Goal: Transaction & Acquisition: Purchase product/service

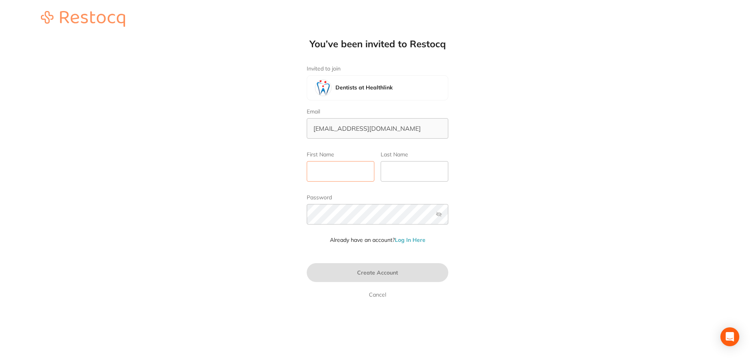
click at [347, 173] on input "First Name" at bounding box center [341, 171] width 68 height 20
type input "Alyce"
type input "La Fauci"
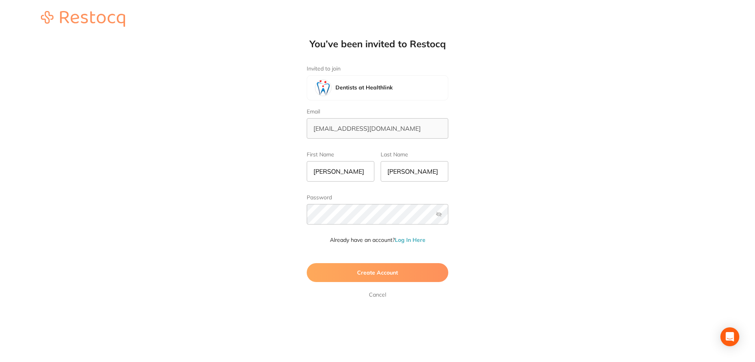
click at [371, 272] on span "Create Account" at bounding box center [377, 272] width 41 height 7
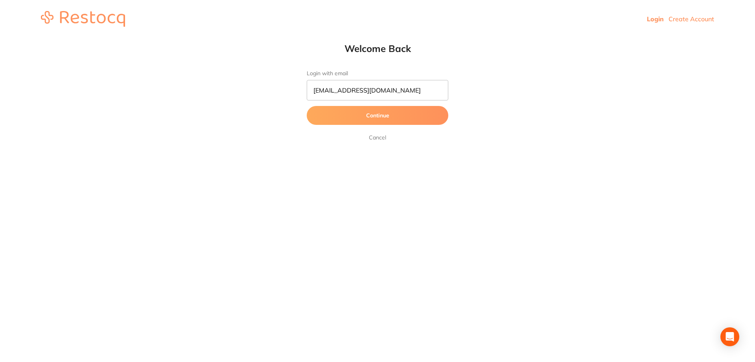
click at [395, 115] on button "Continue" at bounding box center [378, 115] width 142 height 19
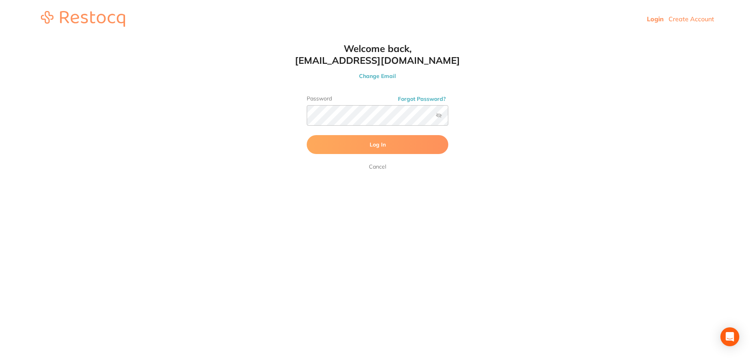
click at [331, 140] on button "Log In" at bounding box center [378, 144] width 142 height 19
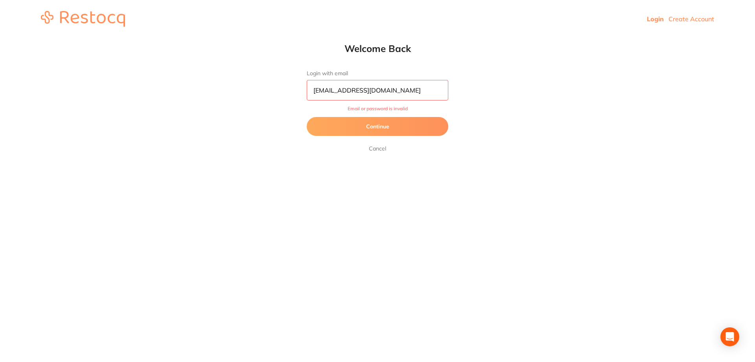
click at [377, 127] on button "Continue" at bounding box center [378, 126] width 142 height 19
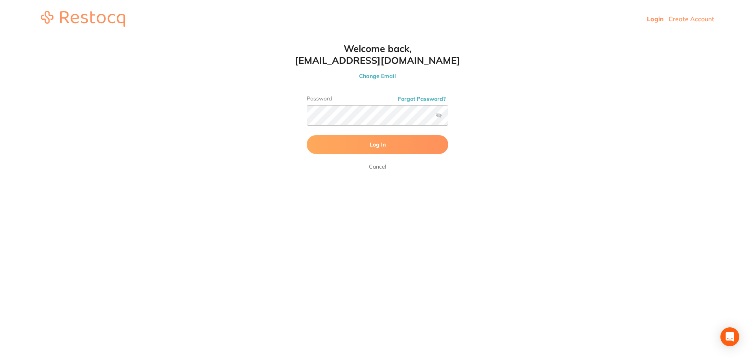
click at [385, 142] on span "Log In" at bounding box center [378, 144] width 16 height 7
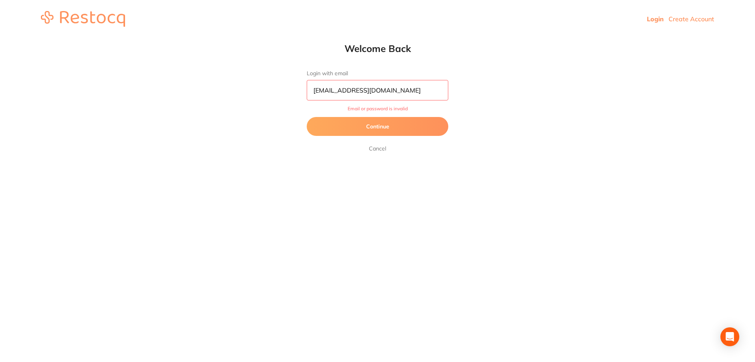
click at [377, 129] on button "Continue" at bounding box center [378, 126] width 142 height 19
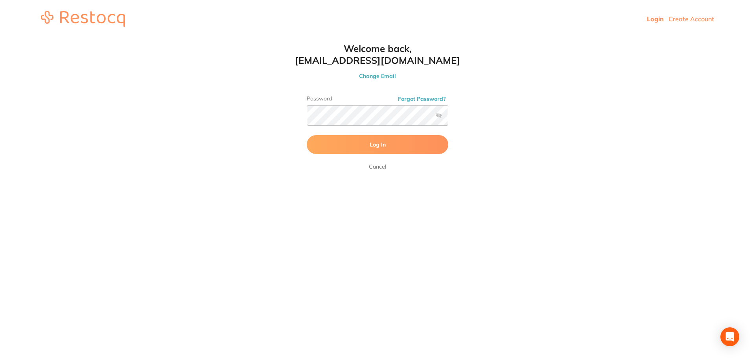
click at [439, 115] on label at bounding box center [439, 115] width 6 height 6
click at [449, 118] on input "checkbox" at bounding box center [449, 118] width 0 height 0
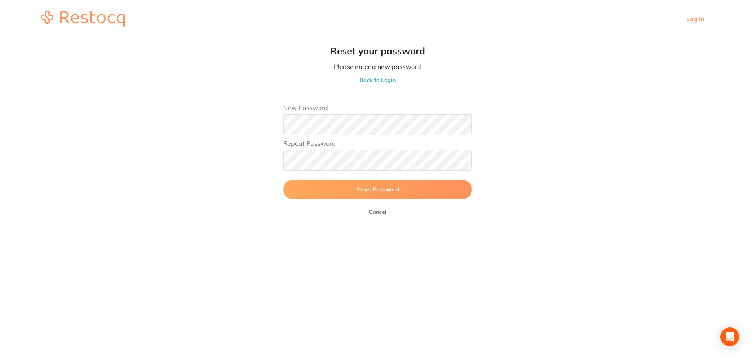
click at [300, 186] on button "Reset Password" at bounding box center [377, 189] width 189 height 19
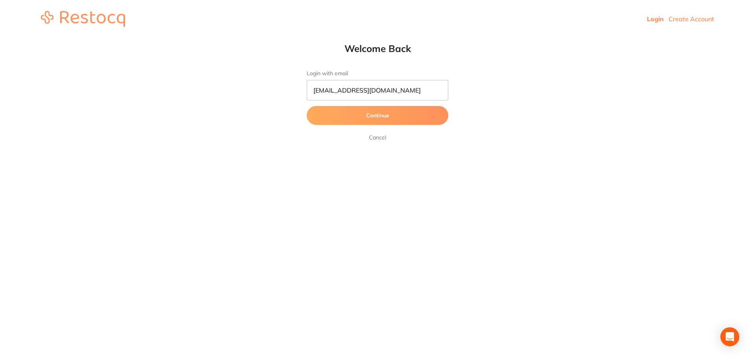
click at [366, 123] on button "Continue" at bounding box center [378, 115] width 142 height 19
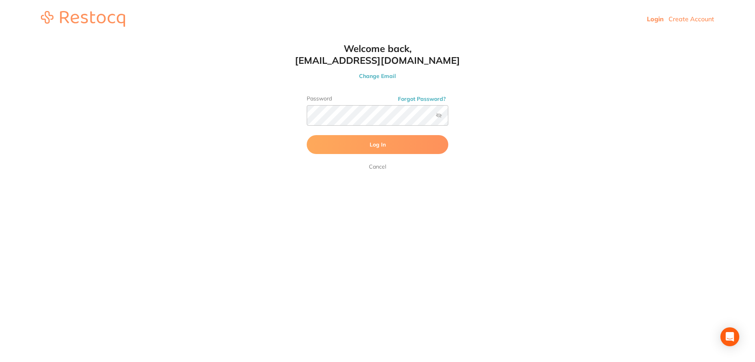
click at [365, 145] on button "Log In" at bounding box center [378, 144] width 142 height 19
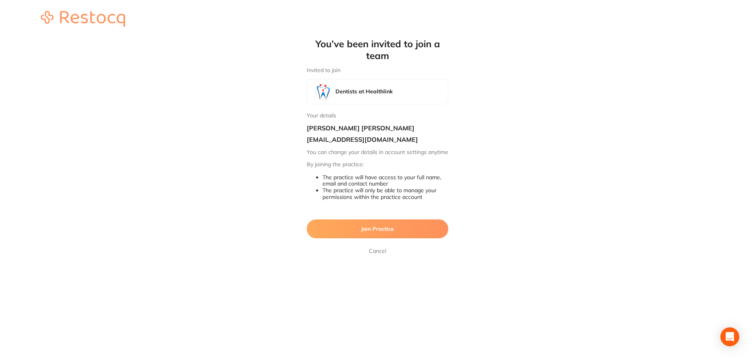
click at [388, 232] on span "Join Practice" at bounding box center [377, 228] width 33 height 7
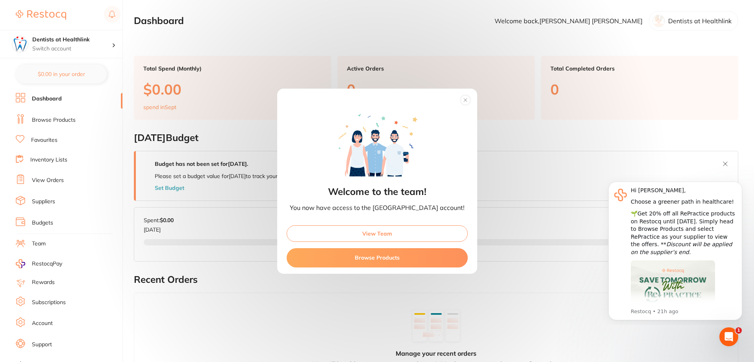
click at [381, 234] on button "View Team" at bounding box center [376, 233] width 181 height 17
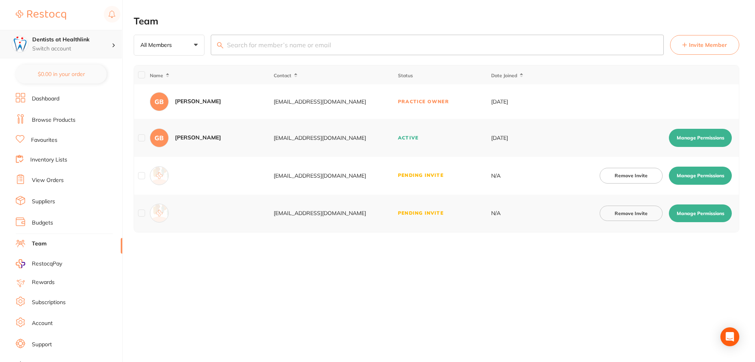
click at [60, 50] on p "Switch account" at bounding box center [71, 49] width 79 height 8
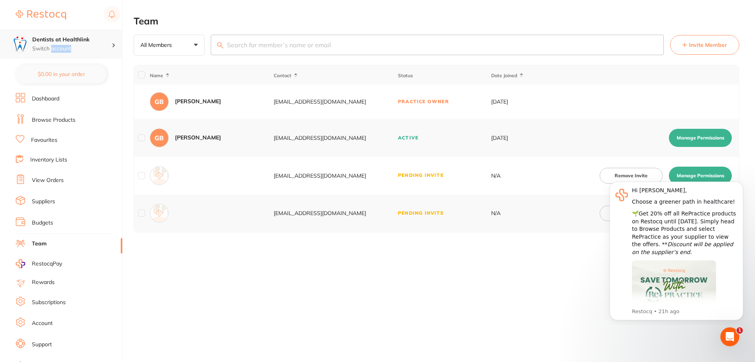
click at [111, 45] on p "Switch account" at bounding box center [71, 49] width 79 height 8
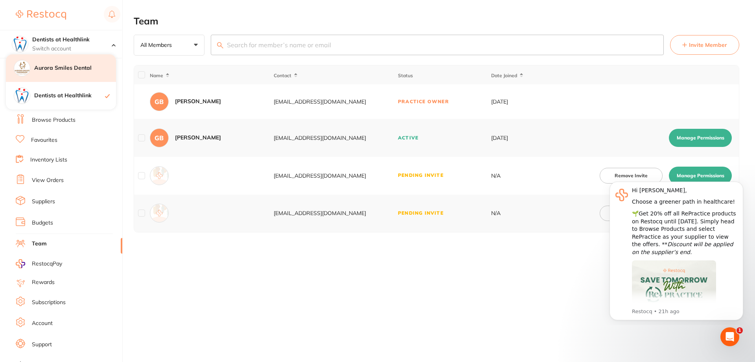
click at [80, 70] on h4 "Aurora Smiles Dental" at bounding box center [75, 68] width 82 height 8
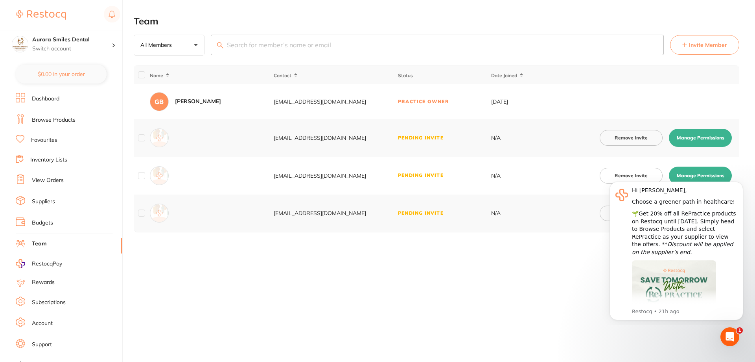
click at [534, 281] on div "Team All Members +0 All Members Active Pending Invite Expired Invite Invite Mem…" at bounding box center [445, 181] width 622 height 362
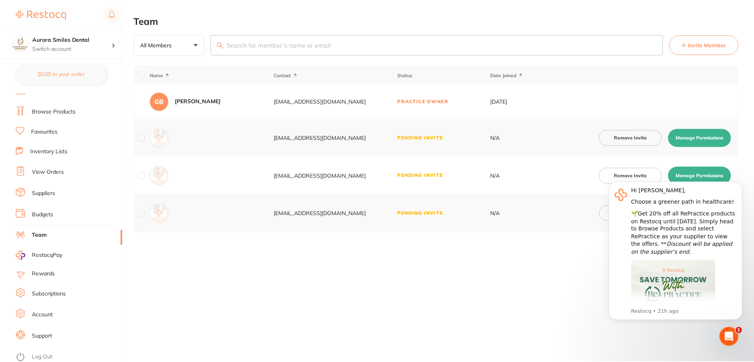
scroll to position [10, 0]
click at [47, 192] on link "Suppliers" at bounding box center [43, 191] width 23 height 8
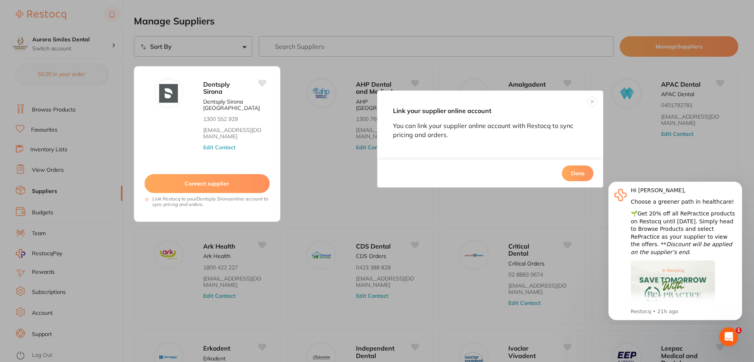
click at [583, 172] on button "Done" at bounding box center [577, 173] width 31 height 16
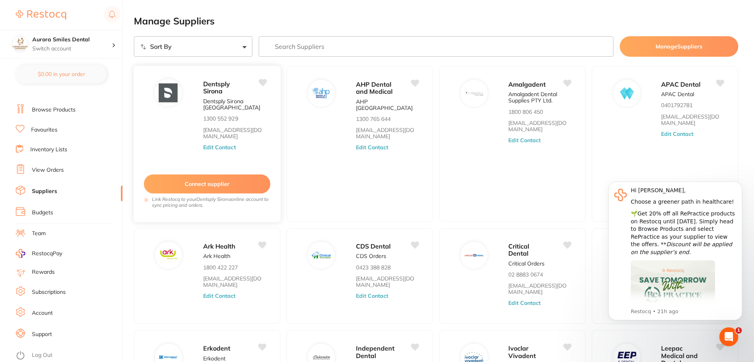
click at [200, 180] on button "Connect supplier" at bounding box center [207, 183] width 126 height 19
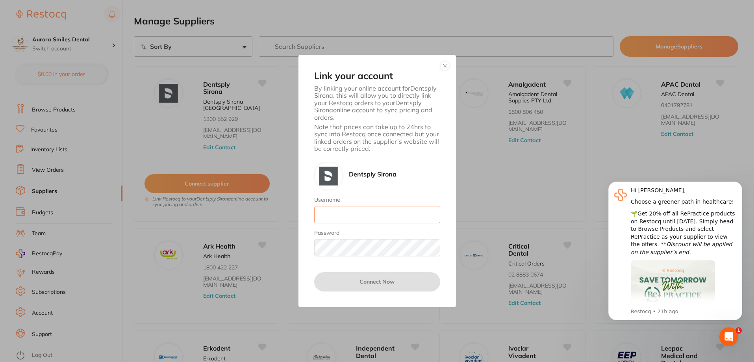
click at [325, 214] on input "Username" at bounding box center [377, 214] width 126 height 17
click at [343, 219] on input "Username" at bounding box center [377, 214] width 126 height 17
click at [336, 213] on input "Username" at bounding box center [377, 214] width 126 height 17
click at [739, 183] on icon "Dismiss notification" at bounding box center [739, 183] width 3 height 3
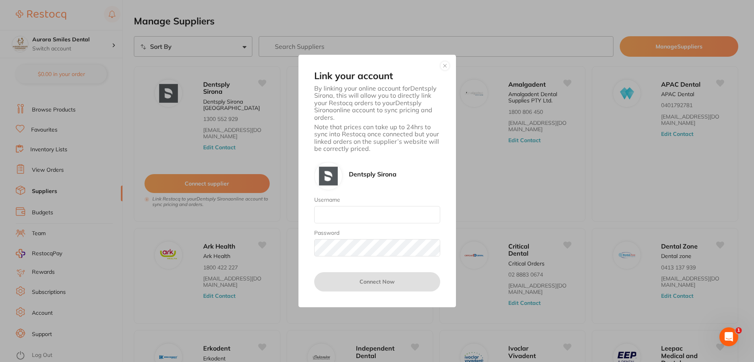
click at [443, 68] on button "button" at bounding box center [444, 65] width 9 height 9
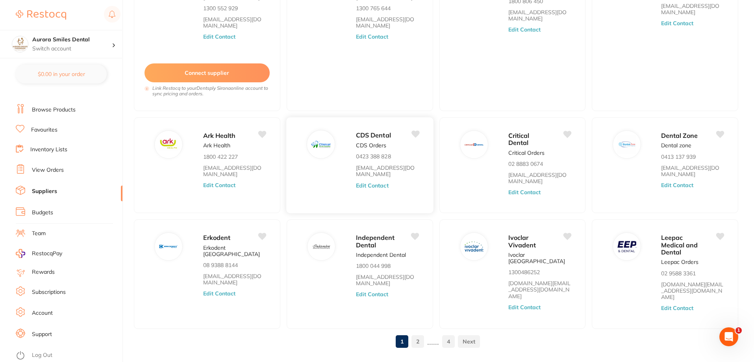
scroll to position [118, 0]
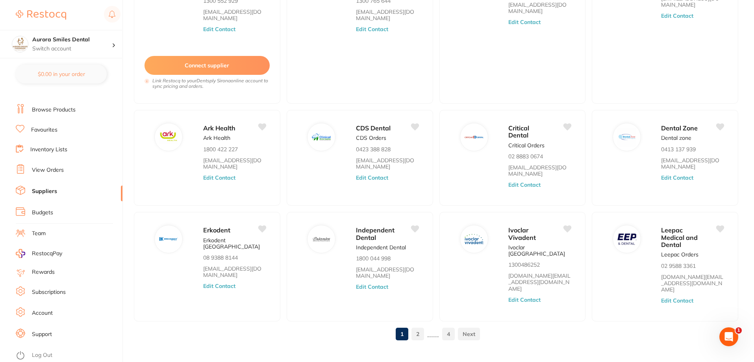
click at [418, 326] on link "2" at bounding box center [417, 334] width 13 height 16
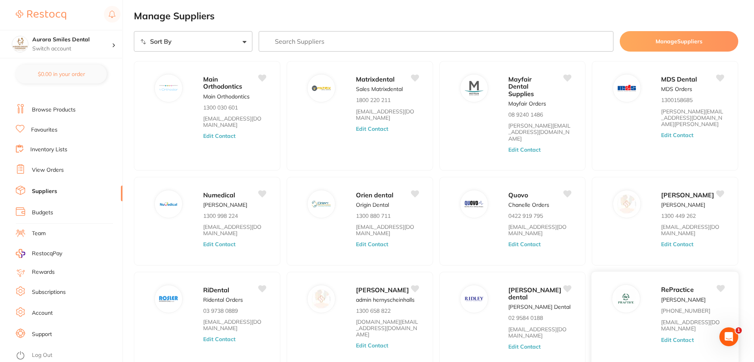
scroll to position [0, 0]
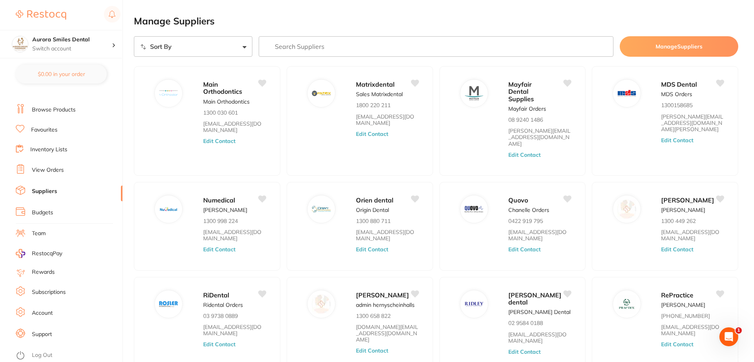
click at [329, 46] on input "search" at bounding box center [436, 46] width 355 height 20
click at [50, 188] on link "Suppliers" at bounding box center [44, 191] width 25 height 8
click at [297, 41] on input "search" at bounding box center [436, 46] width 355 height 20
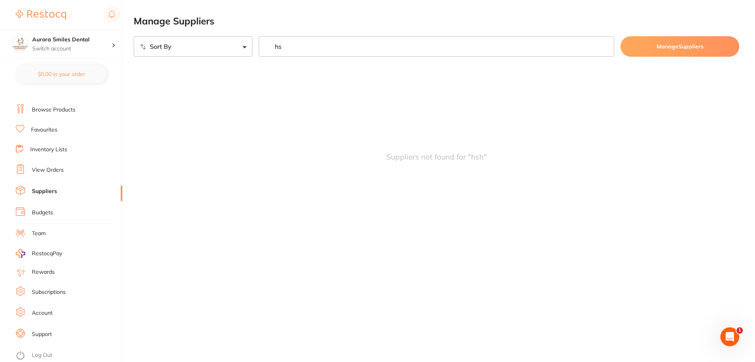
type input "h"
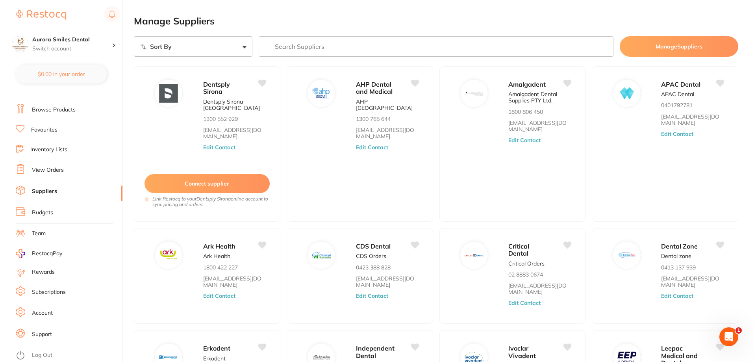
click at [684, 48] on button "Manage Suppliers" at bounding box center [678, 46] width 118 height 20
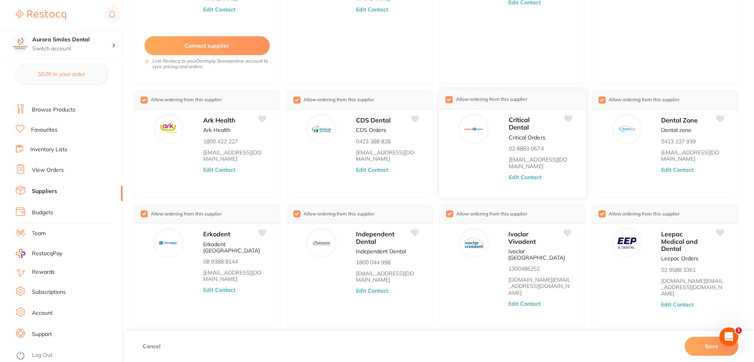
scroll to position [154, 0]
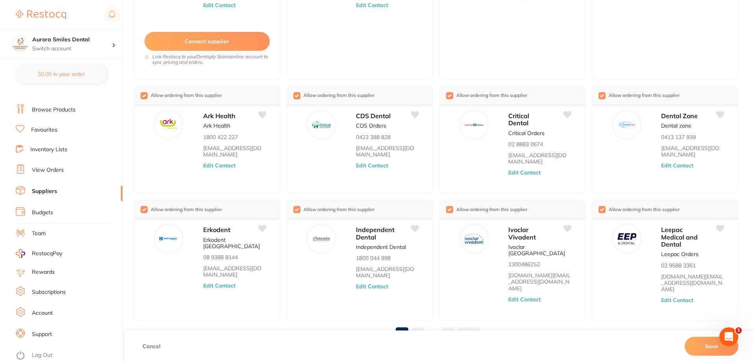
click at [419, 325] on link "2" at bounding box center [417, 333] width 13 height 16
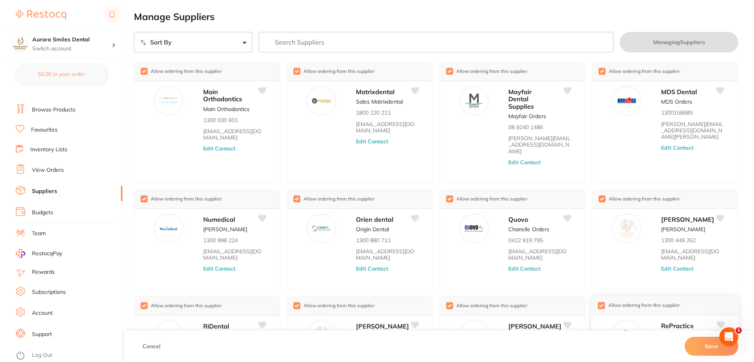
scroll to position [0, 0]
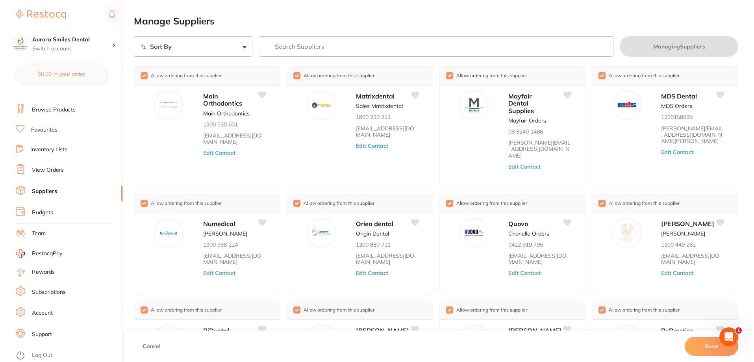
click at [52, 111] on link "Browse Products" at bounding box center [54, 110] width 44 height 8
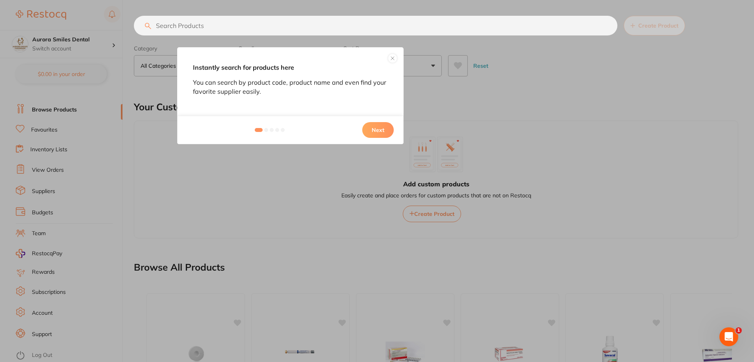
click at [380, 133] on button "Next" at bounding box center [377, 130] width 31 height 16
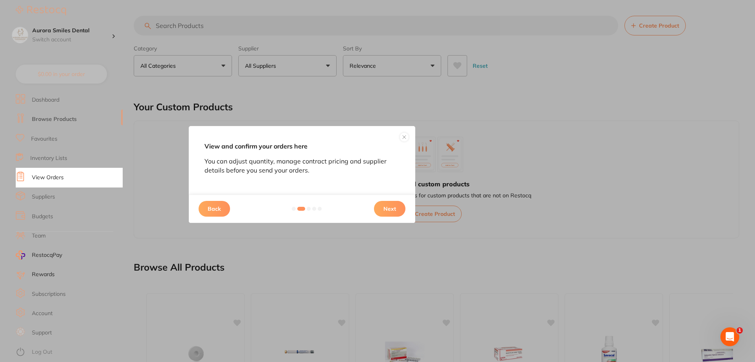
click at [387, 208] on button "Next" at bounding box center [389, 209] width 31 height 16
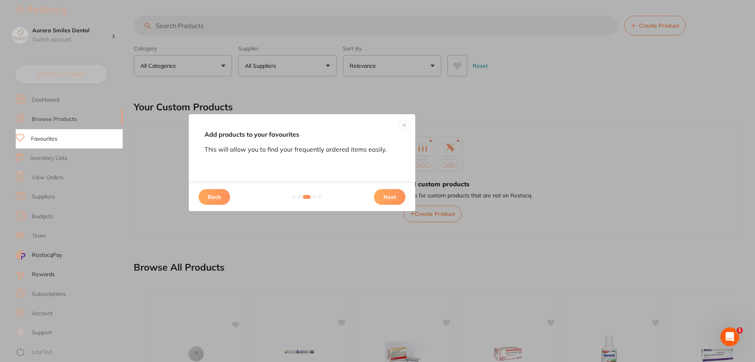
click at [385, 196] on button "Next" at bounding box center [389, 197] width 31 height 16
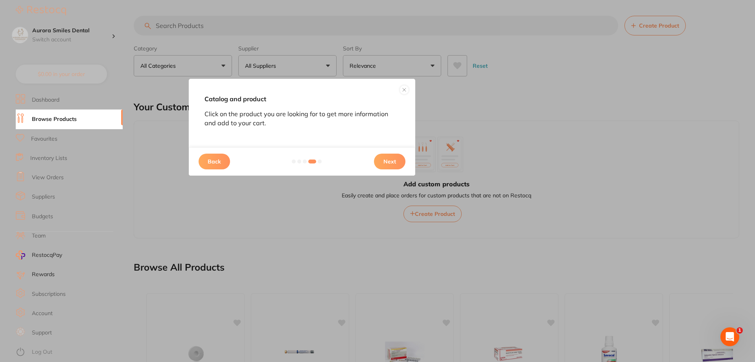
click at [390, 163] on button "Next" at bounding box center [389, 161] width 31 height 16
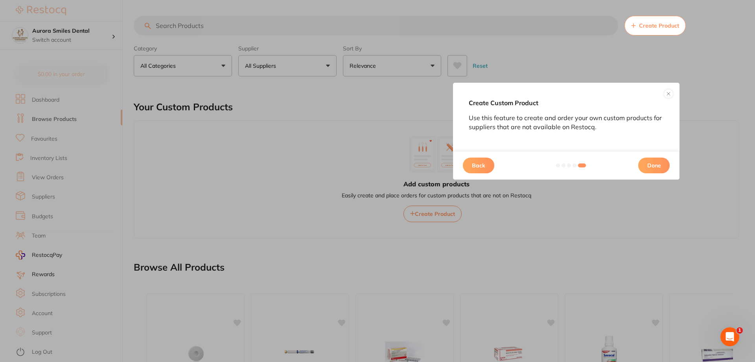
click at [651, 165] on button "Done" at bounding box center [654, 165] width 31 height 16
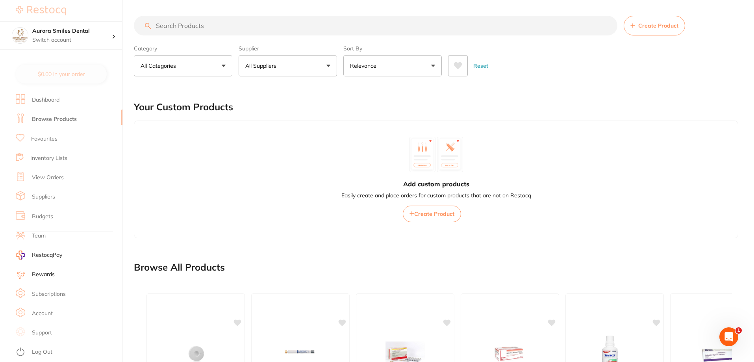
click at [186, 24] on input "search" at bounding box center [375, 26] width 483 height 20
click at [187, 27] on input "search" at bounding box center [375, 26] width 483 height 20
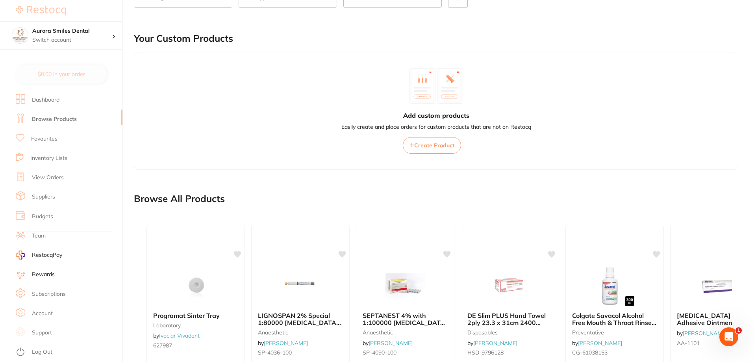
scroll to position [0, 0]
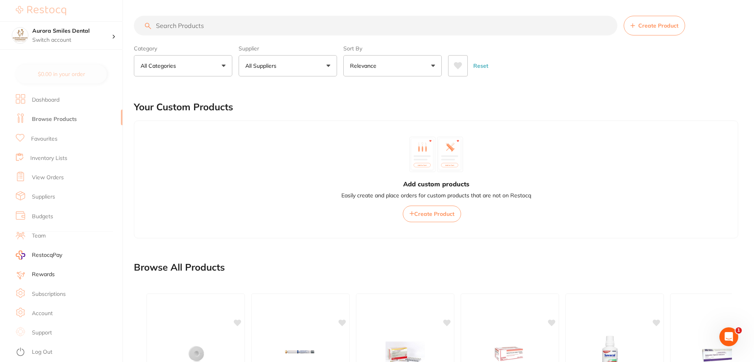
click at [168, 28] on input "search" at bounding box center [375, 26] width 483 height 20
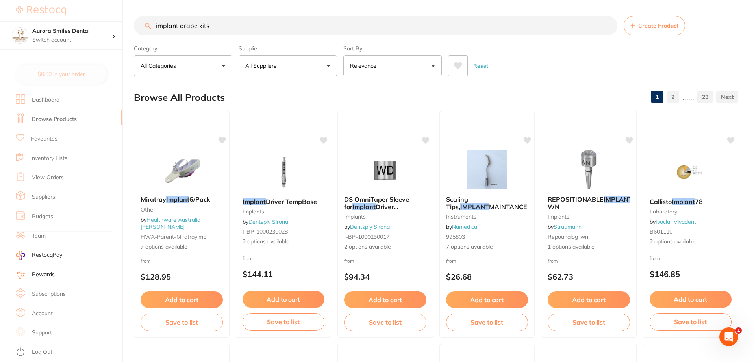
type input "implant drape kits"
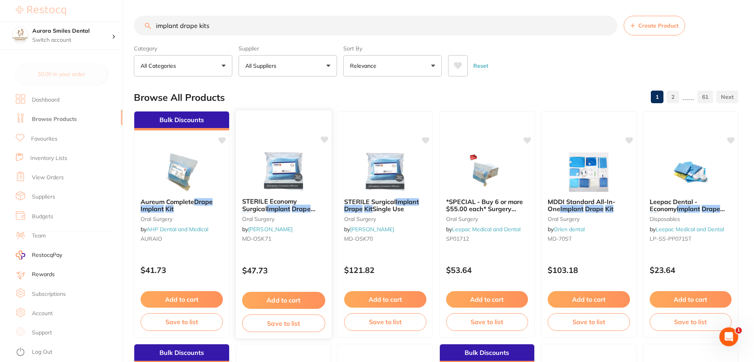
click at [290, 209] on span at bounding box center [291, 209] width 2 height 8
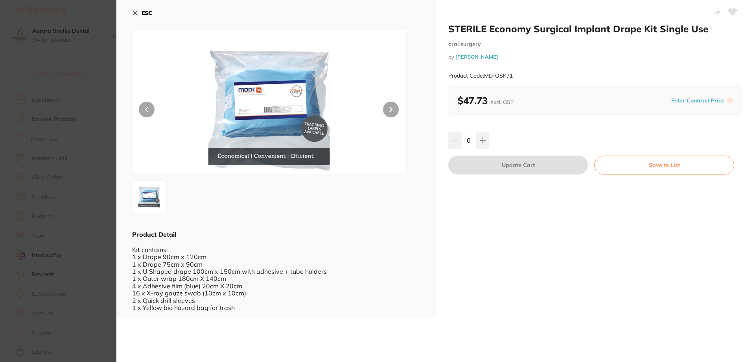
click at [139, 12] on button "ESC" at bounding box center [142, 12] width 20 height 13
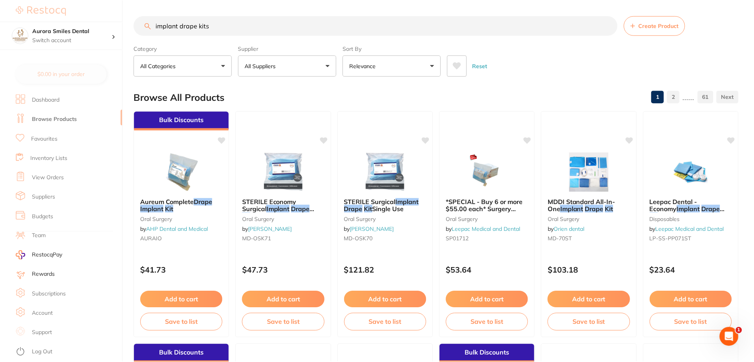
scroll to position [1, 0]
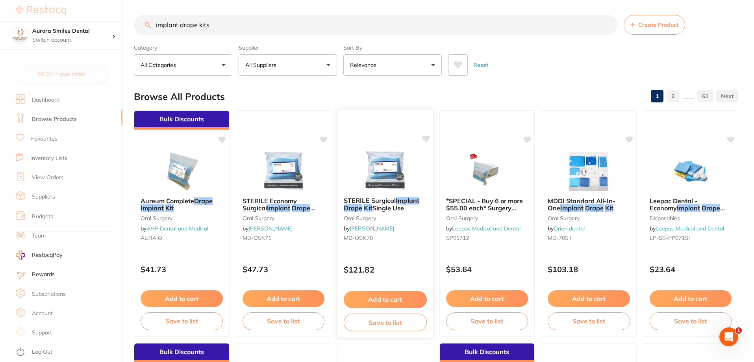
click at [390, 209] on span "Single Use" at bounding box center [388, 208] width 32 height 8
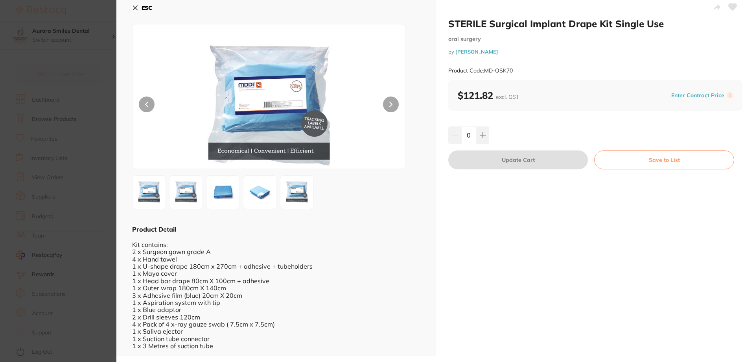
click at [141, 8] on button "ESC" at bounding box center [142, 7] width 20 height 13
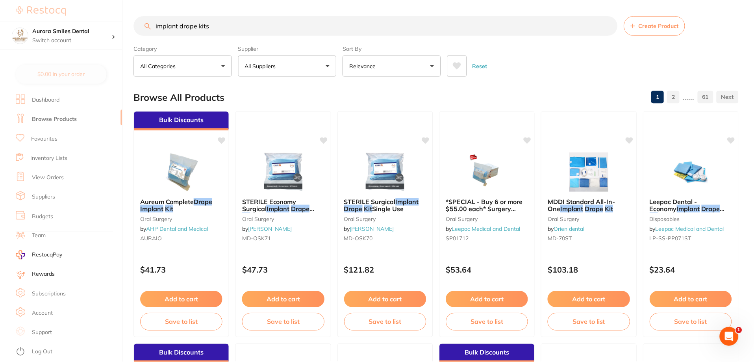
scroll to position [1, 0]
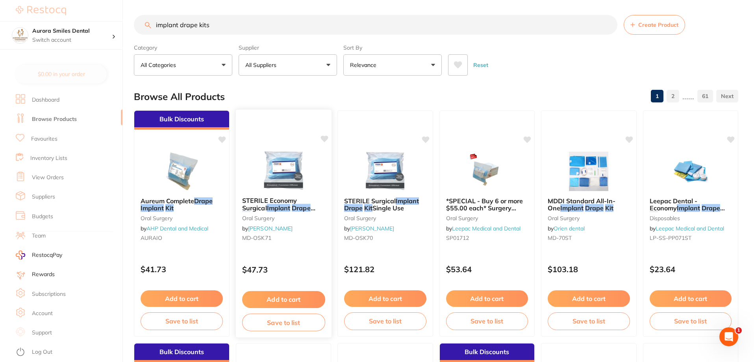
click at [292, 245] on div "STERILE Economy Surgical Implant Drape Kit Single Use [MEDICAL_DATA] by [PERSON…" at bounding box center [283, 220] width 96 height 60
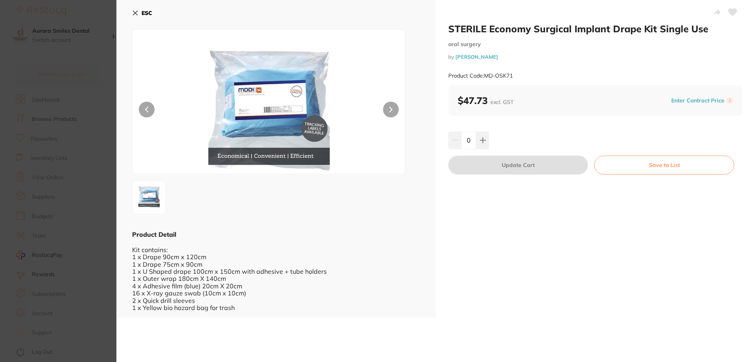
click at [140, 15] on button "ESC" at bounding box center [142, 12] width 20 height 13
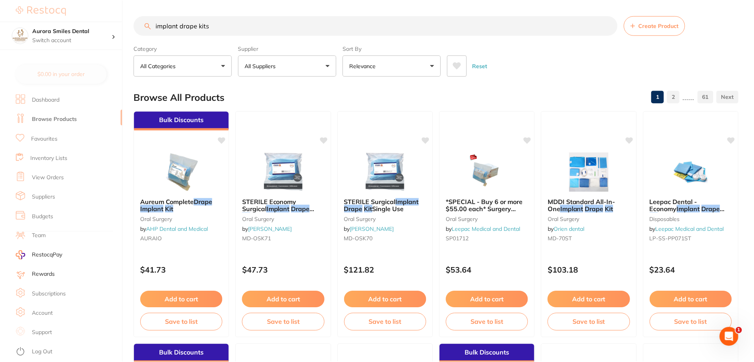
scroll to position [1, 0]
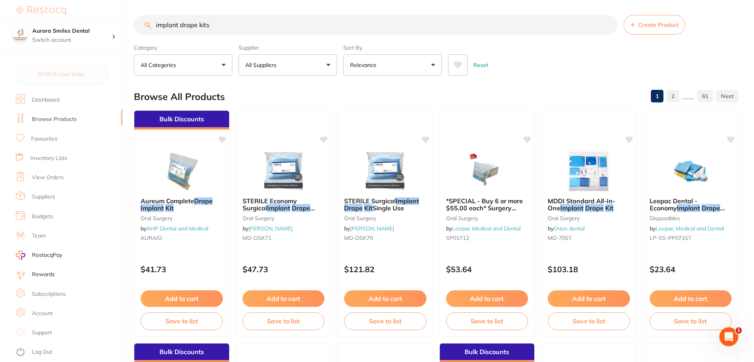
click at [388, 298] on button "Add to cart" at bounding box center [385, 298] width 82 height 17
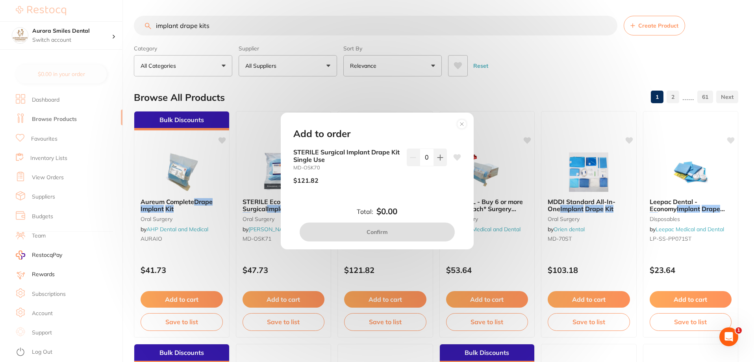
scroll to position [0, 0]
click at [465, 122] on circle at bounding box center [461, 123] width 9 height 9
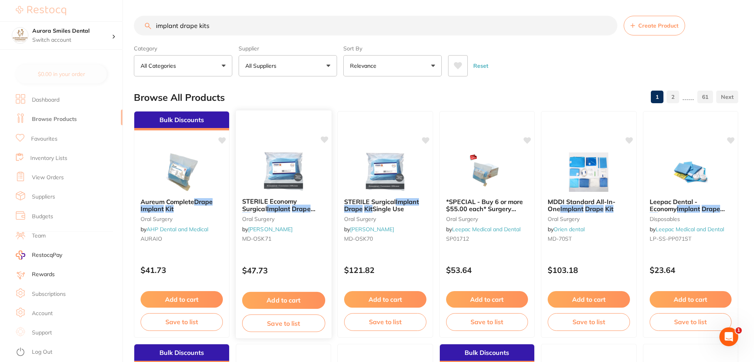
click at [299, 304] on button "Add to cart" at bounding box center [283, 300] width 83 height 17
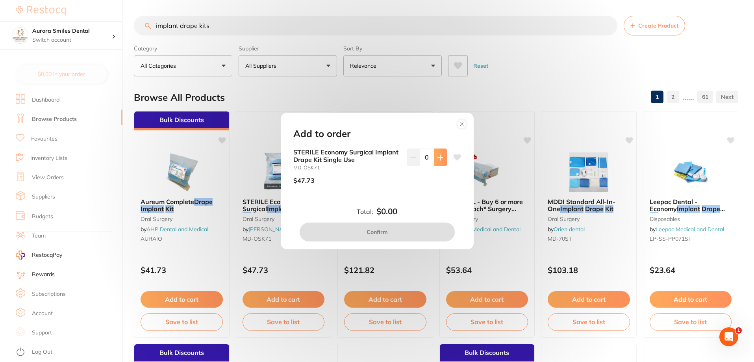
click at [440, 156] on icon at bounding box center [440, 157] width 6 height 6
type input "1"
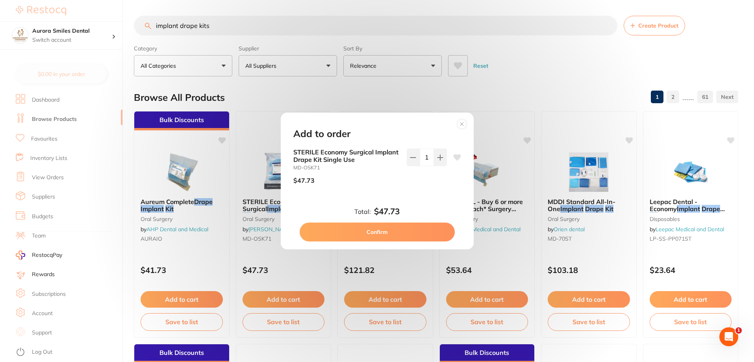
click at [461, 126] on circle at bounding box center [461, 123] width 9 height 9
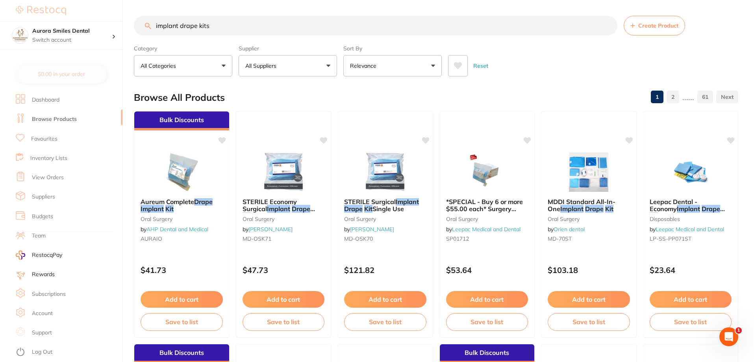
click at [370, 296] on button "Add to cart" at bounding box center [385, 299] width 82 height 17
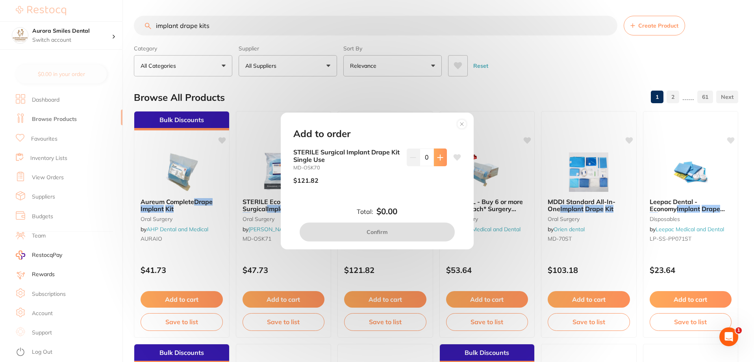
click at [438, 160] on icon at bounding box center [440, 157] width 6 height 6
type input "1"
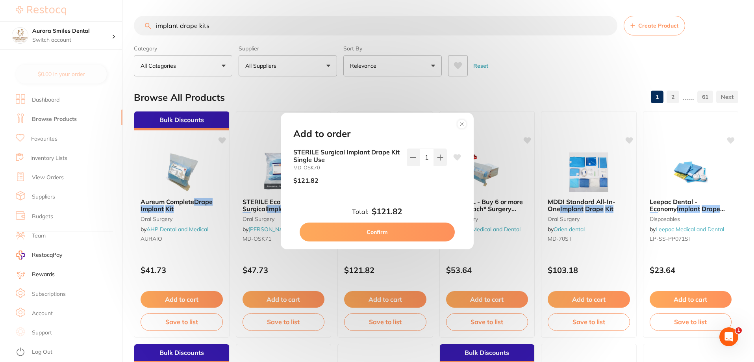
click at [399, 232] on button "Confirm" at bounding box center [376, 231] width 155 height 19
checkbox input "false"
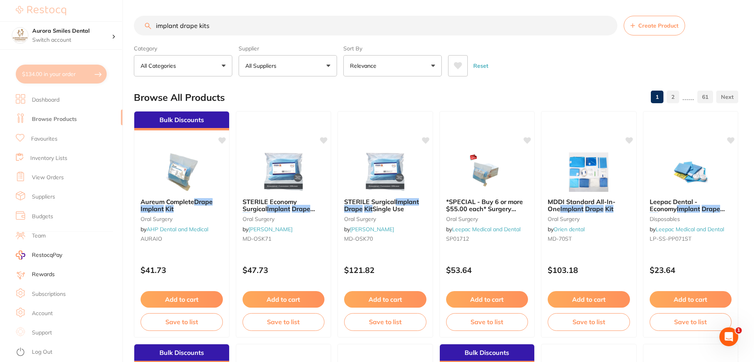
drag, startPoint x: 213, startPoint y: 28, endPoint x: 141, endPoint y: 22, distance: 72.3
click at [141, 22] on input "implant drape kits" at bounding box center [375, 26] width 483 height 20
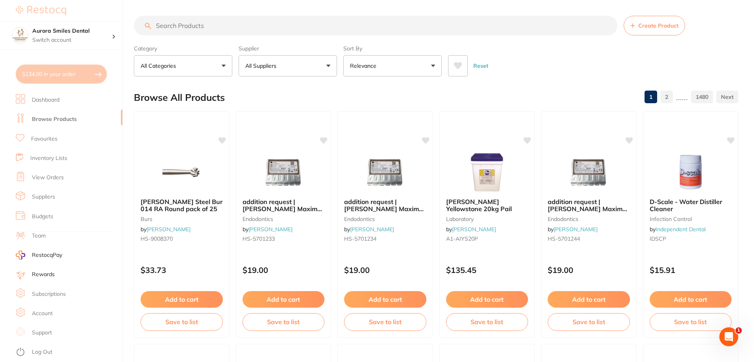
click at [39, 215] on link "Budgets" at bounding box center [42, 216] width 21 height 8
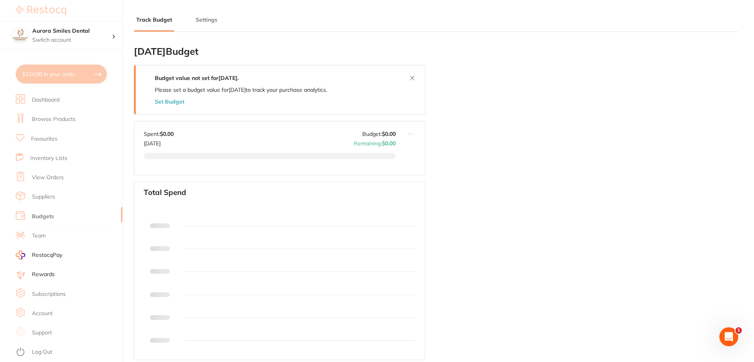
type input "0.0"
click at [51, 102] on link "Dashboard" at bounding box center [46, 100] width 28 height 8
